Goal: Task Accomplishment & Management: Complete application form

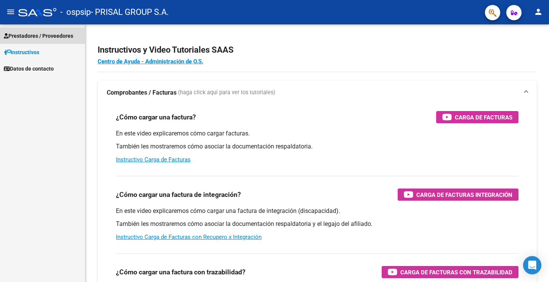
click at [33, 37] on span "Prestadores / Proveedores" at bounding box center [38, 36] width 69 height 8
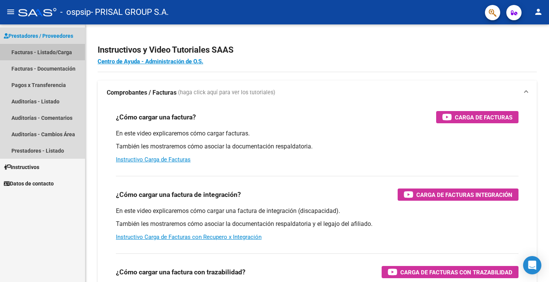
click at [41, 51] on link "Facturas - Listado/Carga" at bounding box center [42, 52] width 85 height 16
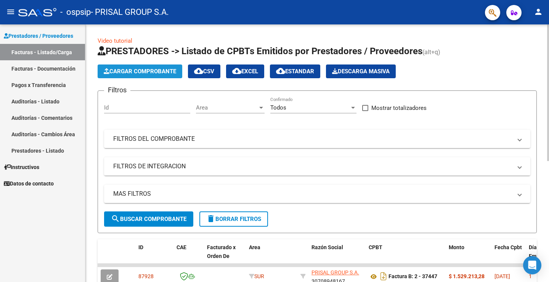
click at [157, 69] on span "Cargar Comprobante" at bounding box center [140, 71] width 72 height 7
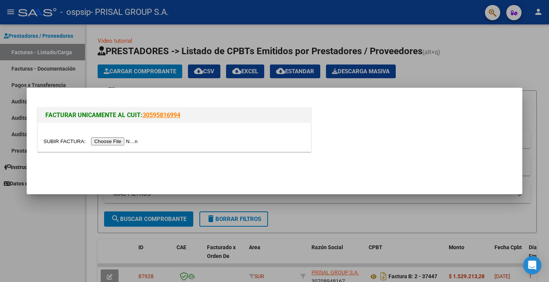
click at [115, 142] on input "file" at bounding box center [91, 141] width 96 height 8
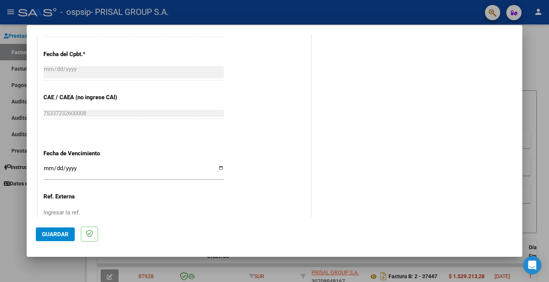
scroll to position [397, 0]
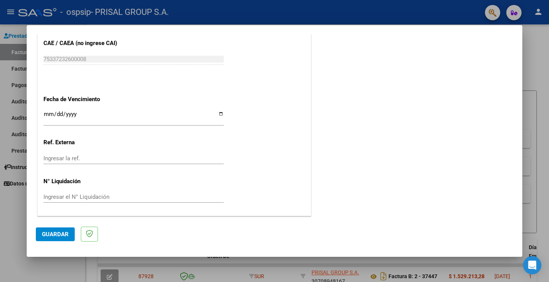
click at [49, 117] on input "Ingresar la fecha" at bounding box center [133, 117] width 180 height 12
type input "[DATE]"
click at [58, 231] on span "Guardar" at bounding box center [55, 234] width 27 height 7
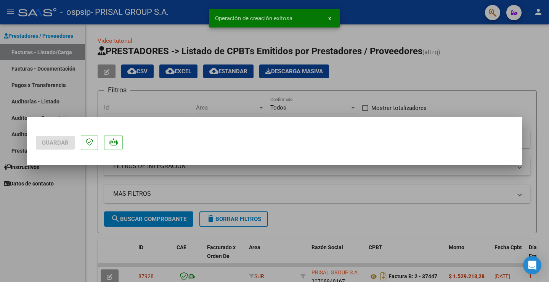
scroll to position [0, 0]
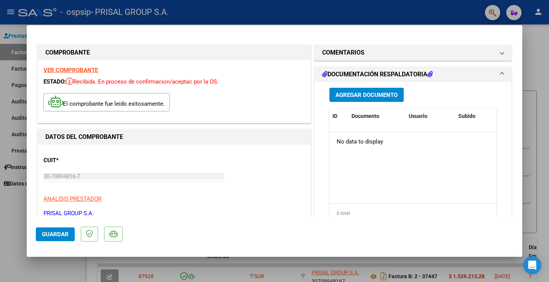
click at [58, 231] on span "Guardar" at bounding box center [55, 234] width 27 height 7
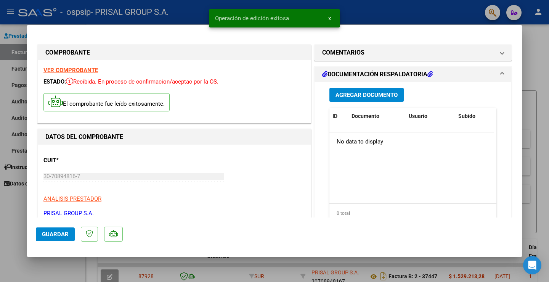
click at [11, 205] on div at bounding box center [274, 141] width 549 height 282
type input "$ 0,00"
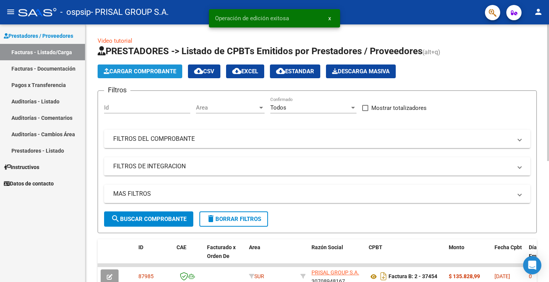
click at [171, 67] on button "Cargar Comprobante" at bounding box center [140, 71] width 85 height 14
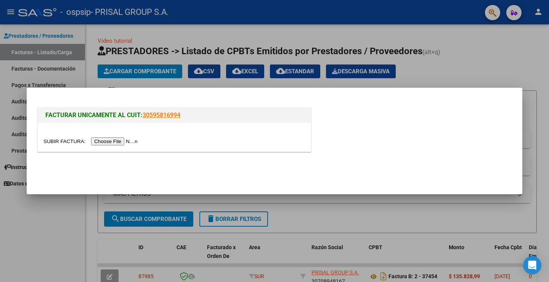
click at [135, 140] on input "file" at bounding box center [91, 141] width 96 height 8
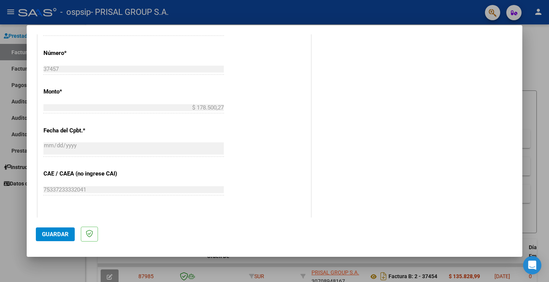
scroll to position [381, 0]
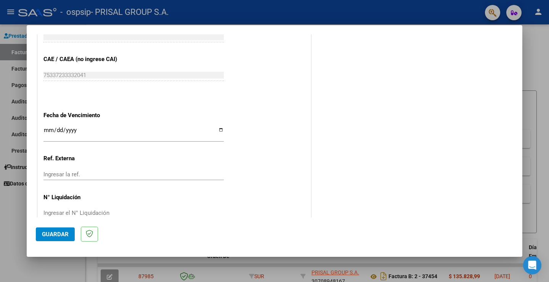
click at [50, 129] on input "Ingresar la fecha" at bounding box center [133, 133] width 180 height 12
type input "[DATE]"
click at [60, 237] on span "Guardar" at bounding box center [55, 234] width 27 height 7
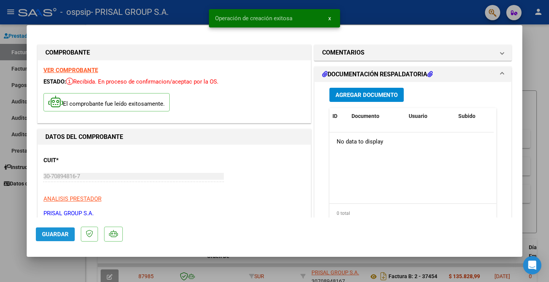
click at [45, 240] on button "Guardar" at bounding box center [55, 234] width 39 height 14
click at [18, 210] on div at bounding box center [274, 141] width 549 height 282
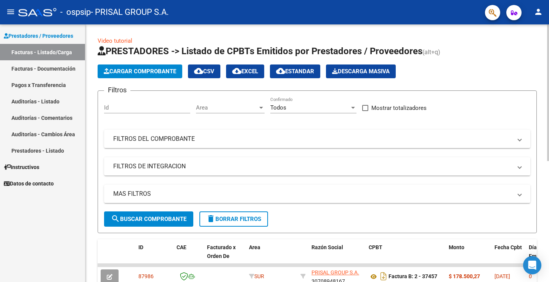
click at [156, 69] on span "Cargar Comprobante" at bounding box center [140, 71] width 72 height 7
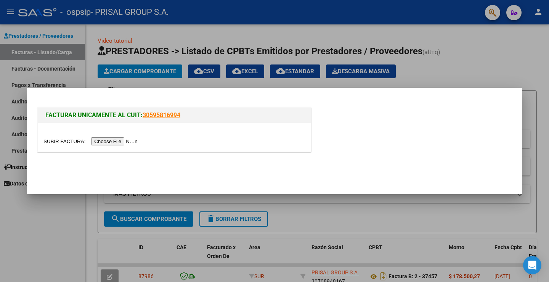
click at [135, 138] on input "file" at bounding box center [91, 141] width 96 height 8
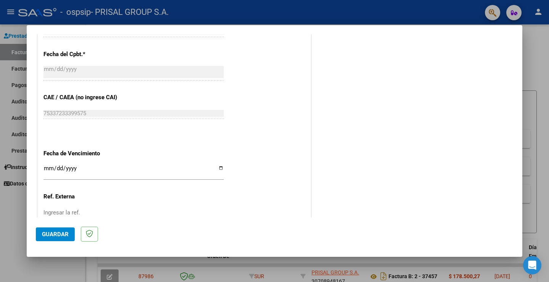
scroll to position [397, 0]
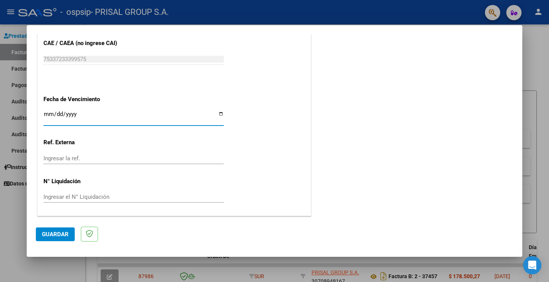
click at [50, 113] on input "Ingresar la fecha" at bounding box center [133, 117] width 180 height 12
type input "[DATE]"
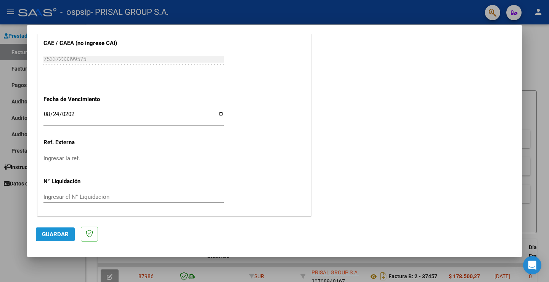
click at [66, 228] on button "Guardar" at bounding box center [55, 234] width 39 height 14
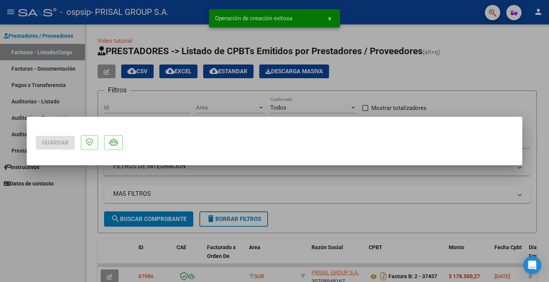
scroll to position [0, 0]
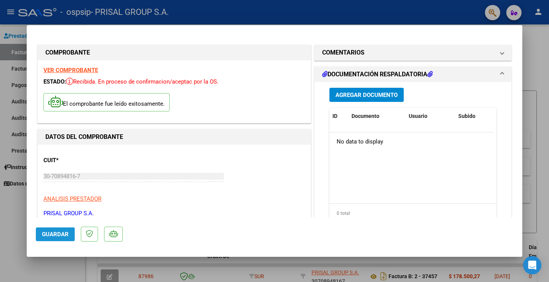
click at [64, 228] on button "Guardar" at bounding box center [55, 234] width 39 height 14
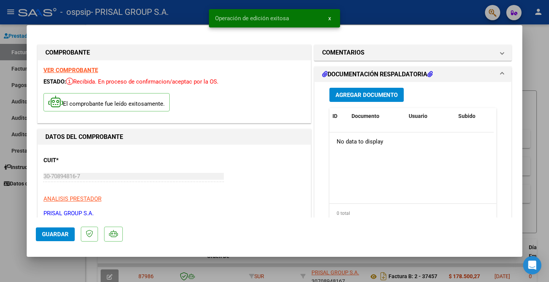
click at [3, 213] on div at bounding box center [274, 141] width 549 height 282
type input "$ 0,00"
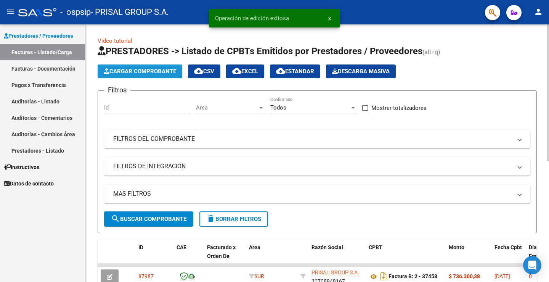
click at [154, 74] on span "Cargar Comprobante" at bounding box center [140, 71] width 72 height 7
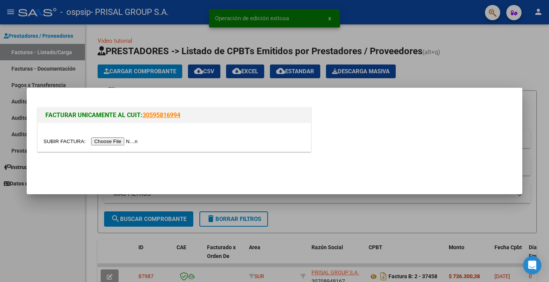
click at [127, 140] on input "file" at bounding box center [91, 141] width 96 height 8
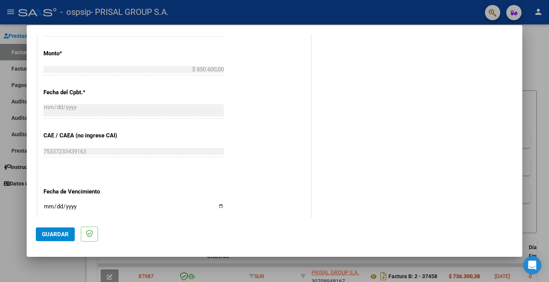
scroll to position [397, 0]
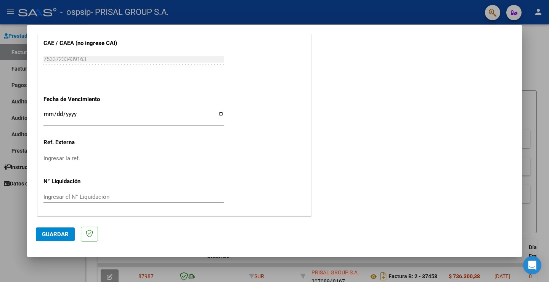
click at [50, 112] on input "Ingresar la fecha" at bounding box center [133, 117] width 180 height 12
type input "[DATE]"
click at [55, 231] on span "Guardar" at bounding box center [55, 234] width 27 height 7
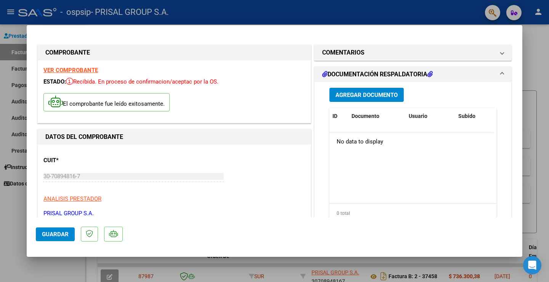
drag, startPoint x: 36, startPoint y: 222, endPoint x: 52, endPoint y: 243, distance: 26.9
click at [36, 222] on mat-dialog-actions "Guardar" at bounding box center [274, 232] width 477 height 30
drag, startPoint x: 50, startPoint y: 233, endPoint x: 0, endPoint y: 207, distance: 56.4
click at [50, 233] on span "Guardar" at bounding box center [55, 234] width 27 height 7
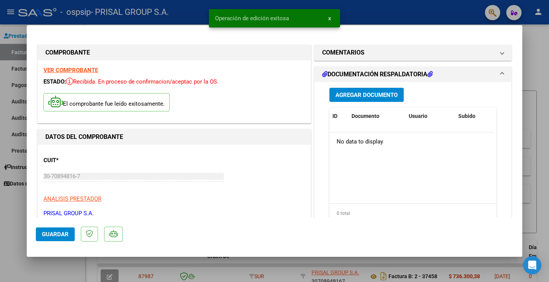
click at [6, 202] on div at bounding box center [274, 141] width 549 height 282
type input "$ 0,00"
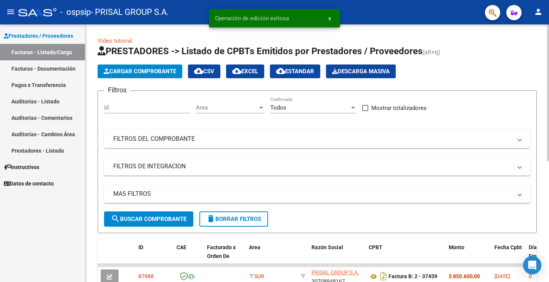
click at [176, 75] on button "Cargar Comprobante" at bounding box center [140, 71] width 85 height 14
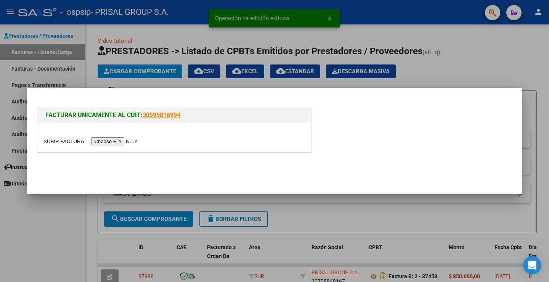
click at [118, 141] on input "file" at bounding box center [91, 141] width 96 height 8
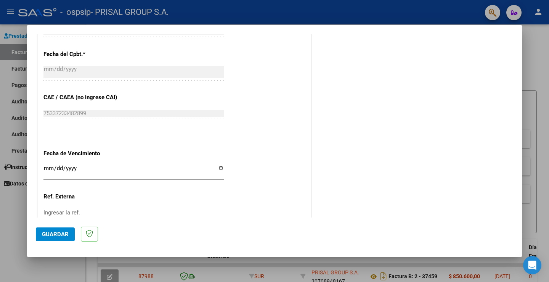
scroll to position [397, 0]
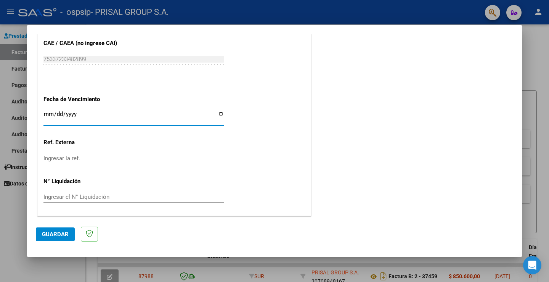
click at [47, 116] on input "Ingresar la fecha" at bounding box center [133, 117] width 180 height 12
type input "[DATE]"
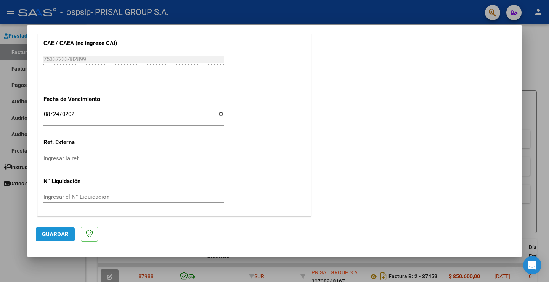
click at [63, 234] on span "Guardar" at bounding box center [55, 234] width 27 height 7
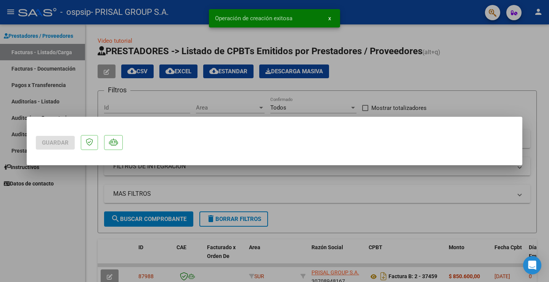
scroll to position [0, 0]
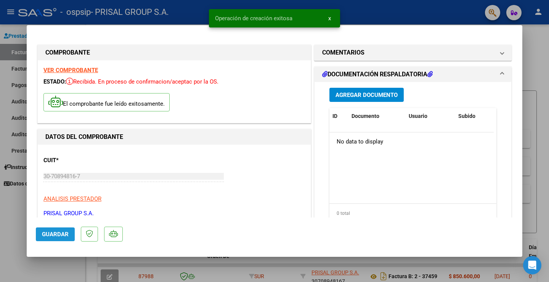
click at [61, 227] on button "Guardar" at bounding box center [55, 234] width 39 height 14
click at [20, 205] on div at bounding box center [274, 141] width 549 height 282
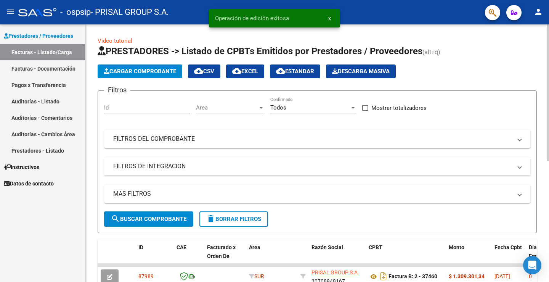
click at [150, 75] on button "Cargar Comprobante" at bounding box center [140, 71] width 85 height 14
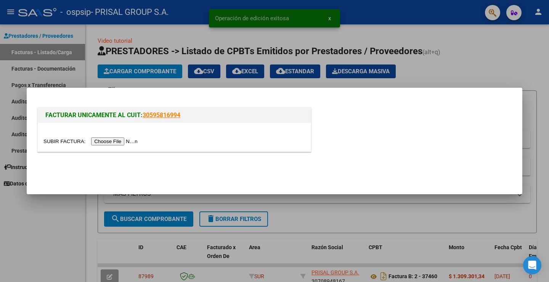
click at [131, 138] on input "file" at bounding box center [91, 141] width 96 height 8
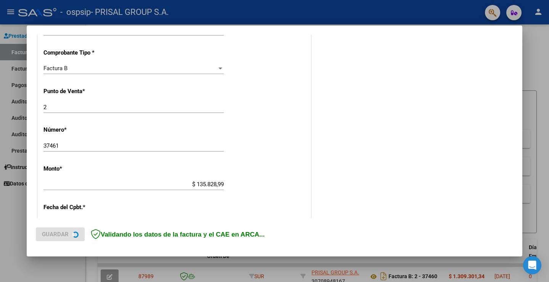
scroll to position [381, 0]
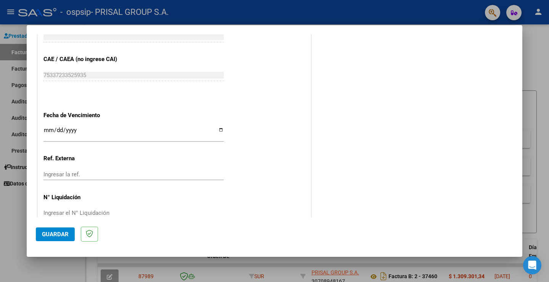
click at [49, 128] on input "Ingresar la fecha" at bounding box center [133, 133] width 180 height 12
type input "[DATE]"
click at [59, 235] on span "Guardar" at bounding box center [55, 234] width 27 height 7
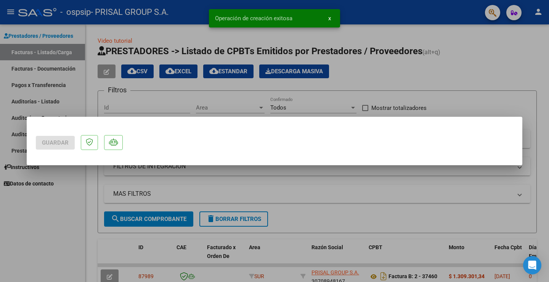
scroll to position [0, 0]
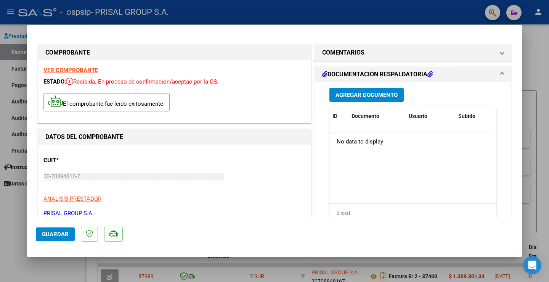
click at [59, 229] on button "Guardar" at bounding box center [55, 234] width 39 height 14
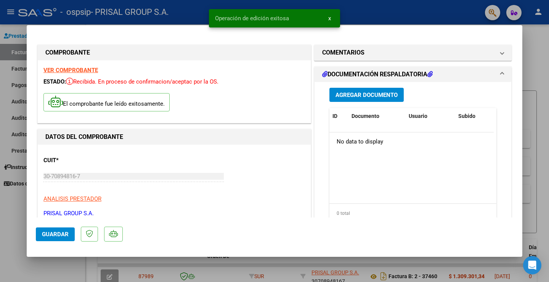
click at [9, 219] on div at bounding box center [274, 141] width 549 height 282
type input "$ 0,00"
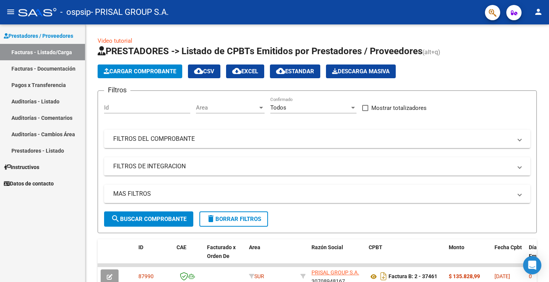
click at [52, 202] on div "Prestadores / Proveedores Facturas - Listado/Carga Facturas - Documentación Pag…" at bounding box center [42, 152] width 85 height 257
